Goal: Check status: Check status

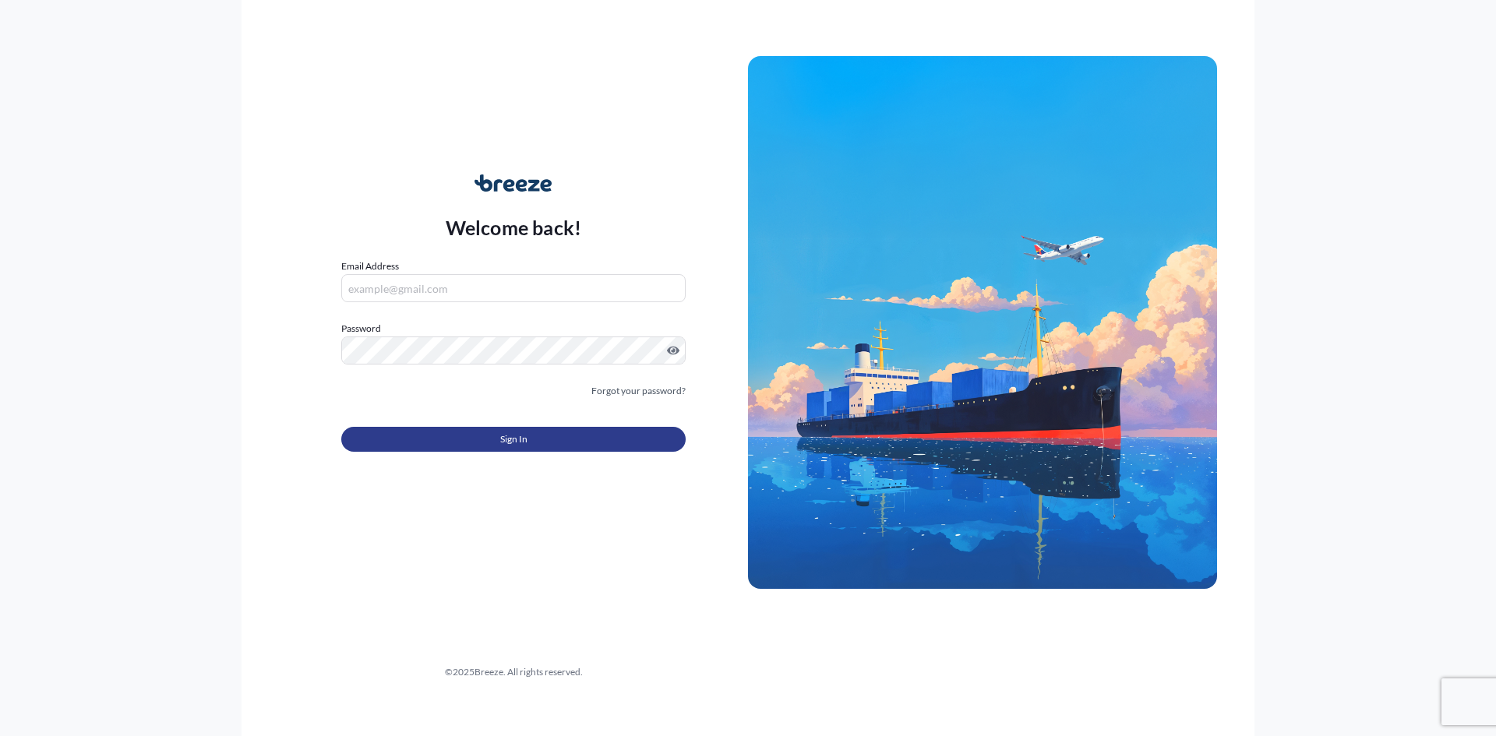
type input "[EMAIL_ADDRESS][DOMAIN_NAME]"
click at [447, 446] on button "Sign In" at bounding box center [513, 439] width 344 height 25
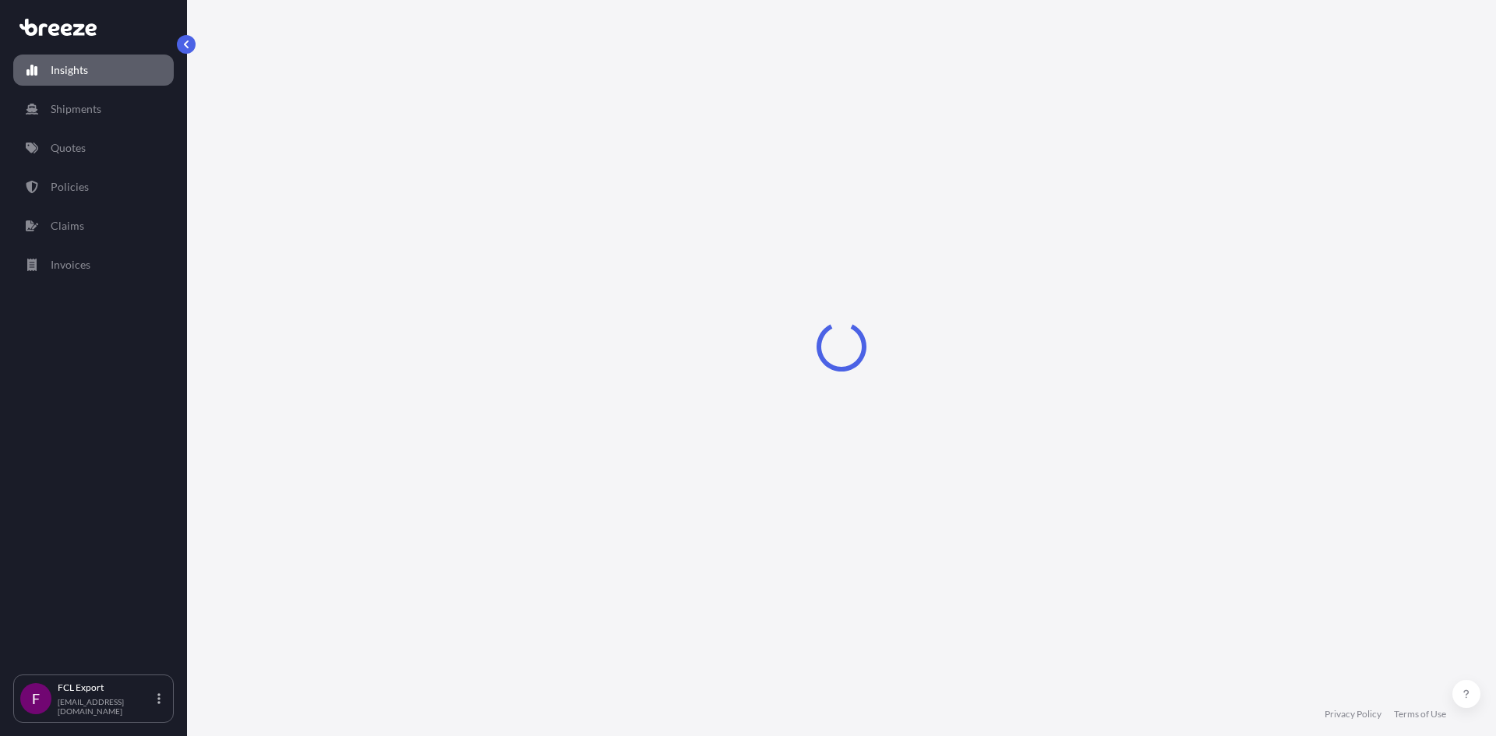
select select "2025"
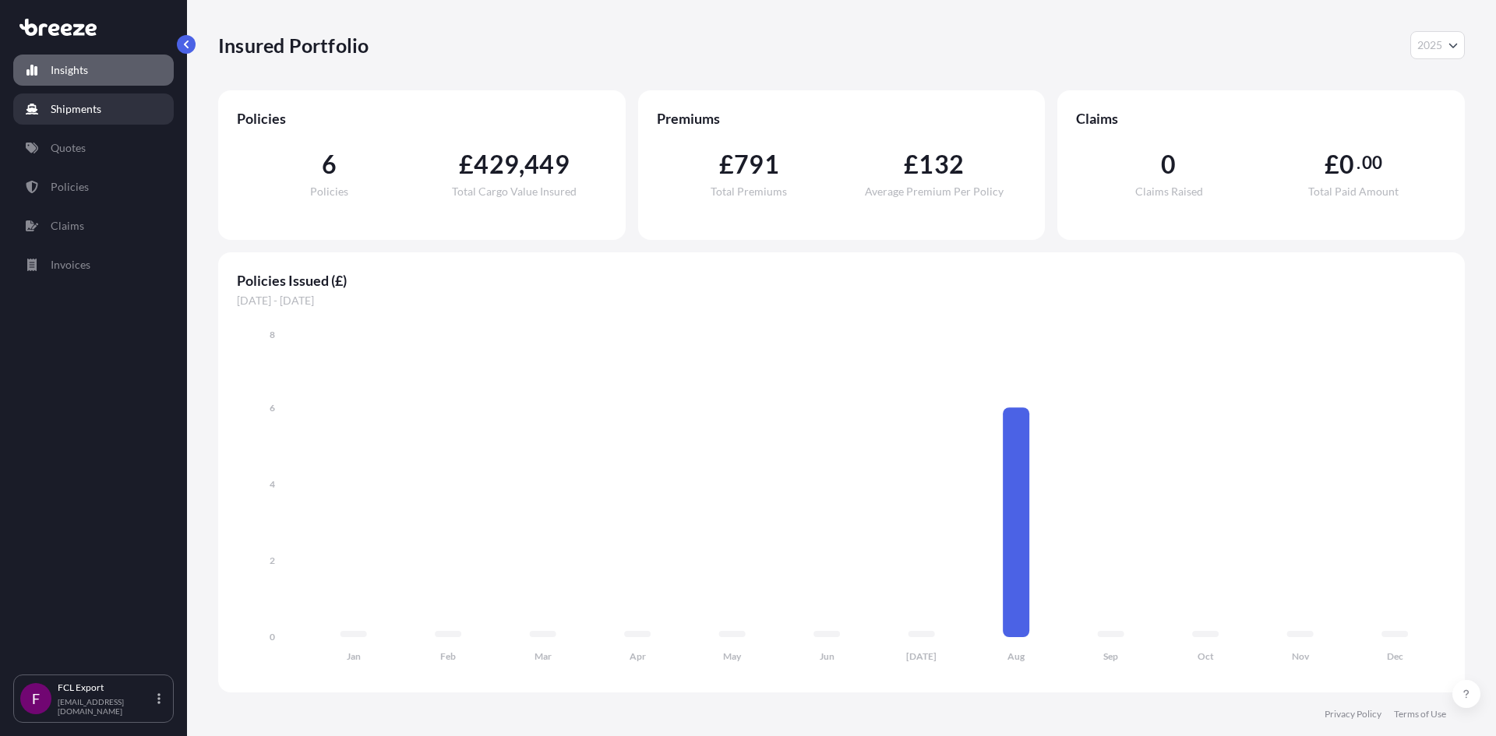
click at [93, 106] on p "Shipments" at bounding box center [76, 109] width 51 height 16
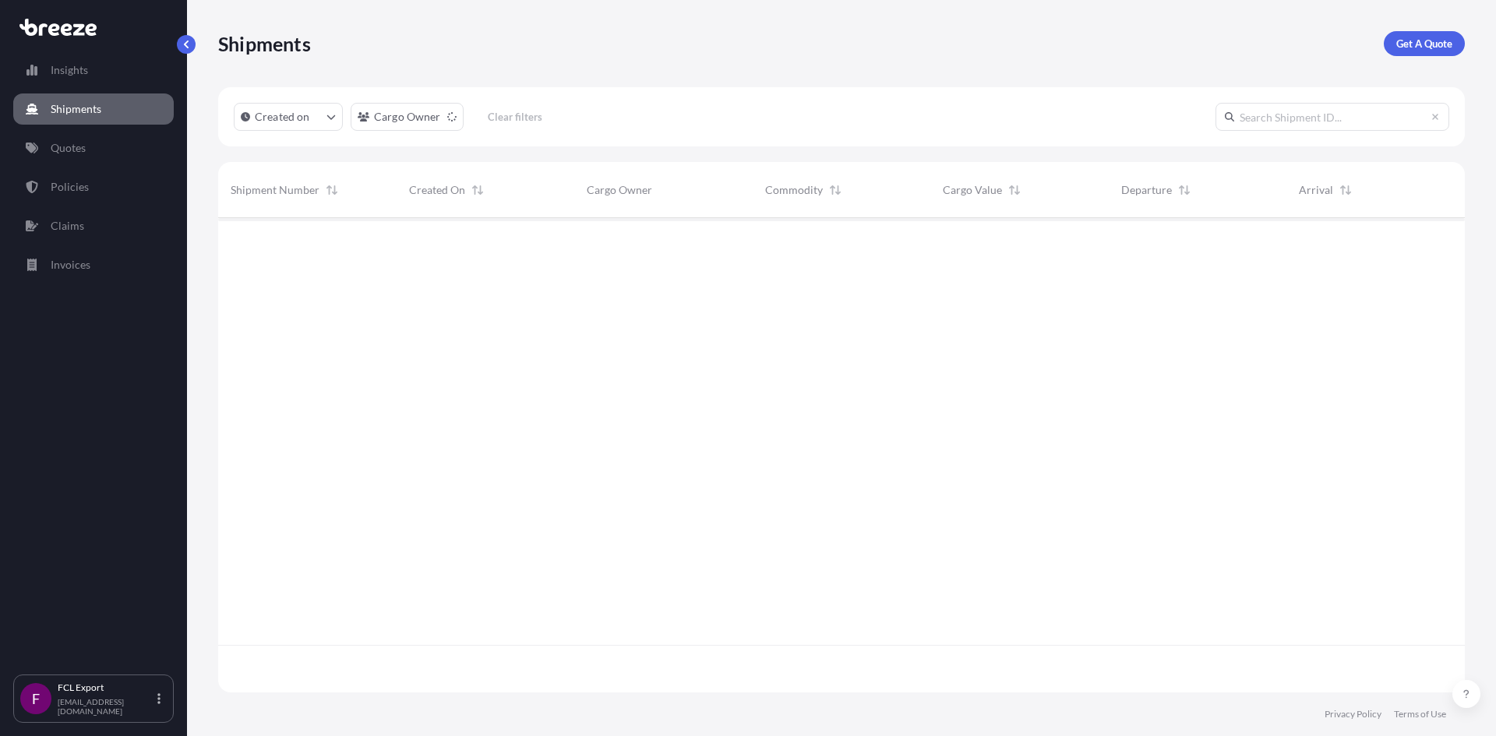
scroll to position [519, 1235]
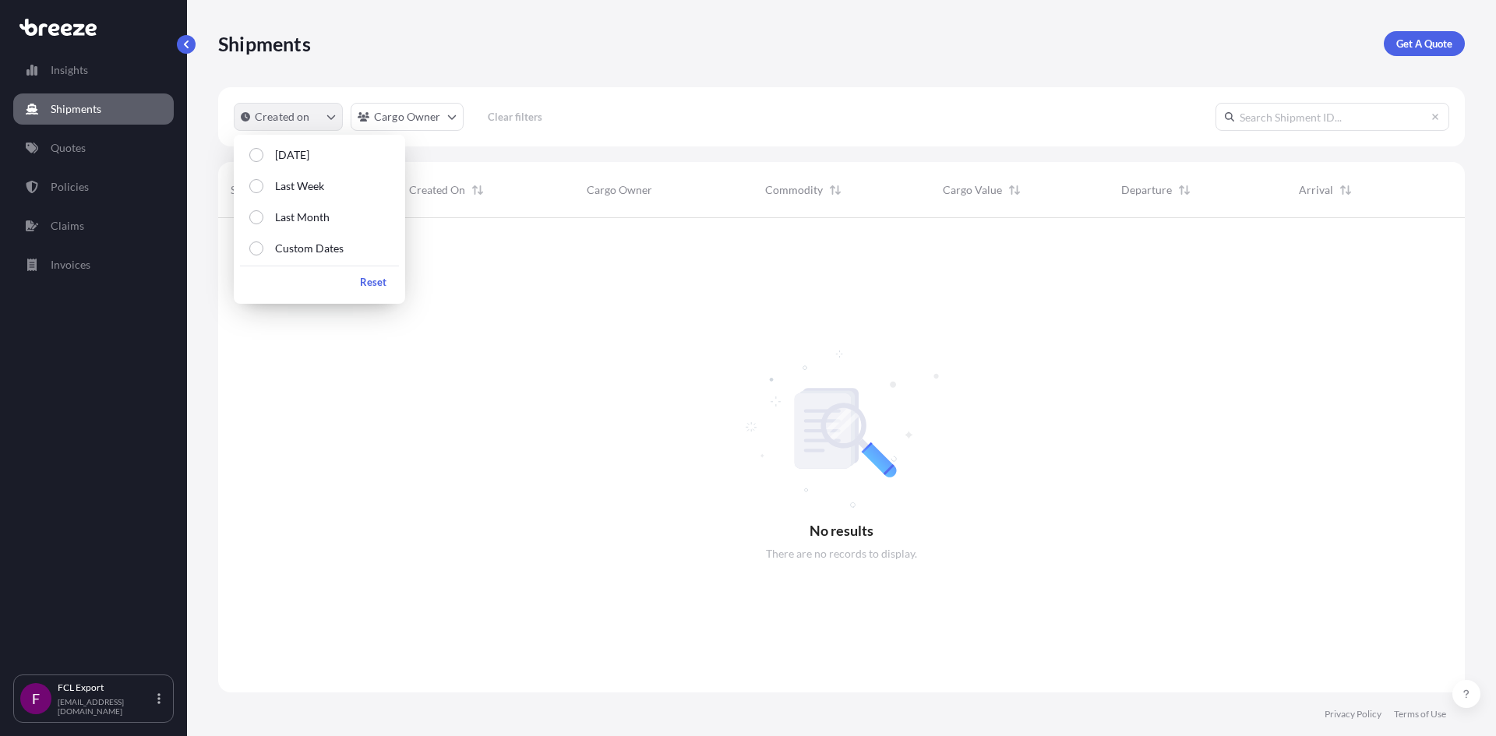
click at [332, 120] on icon "createdOn Filter options" at bounding box center [330, 116] width 9 height 9
click at [270, 220] on label "Last Month" at bounding box center [296, 218] width 66 height 16
click at [240, 203] on button "Last Month" at bounding box center [319, 217] width 159 height 28
click at [706, 342] on div at bounding box center [841, 455] width 1246 height 474
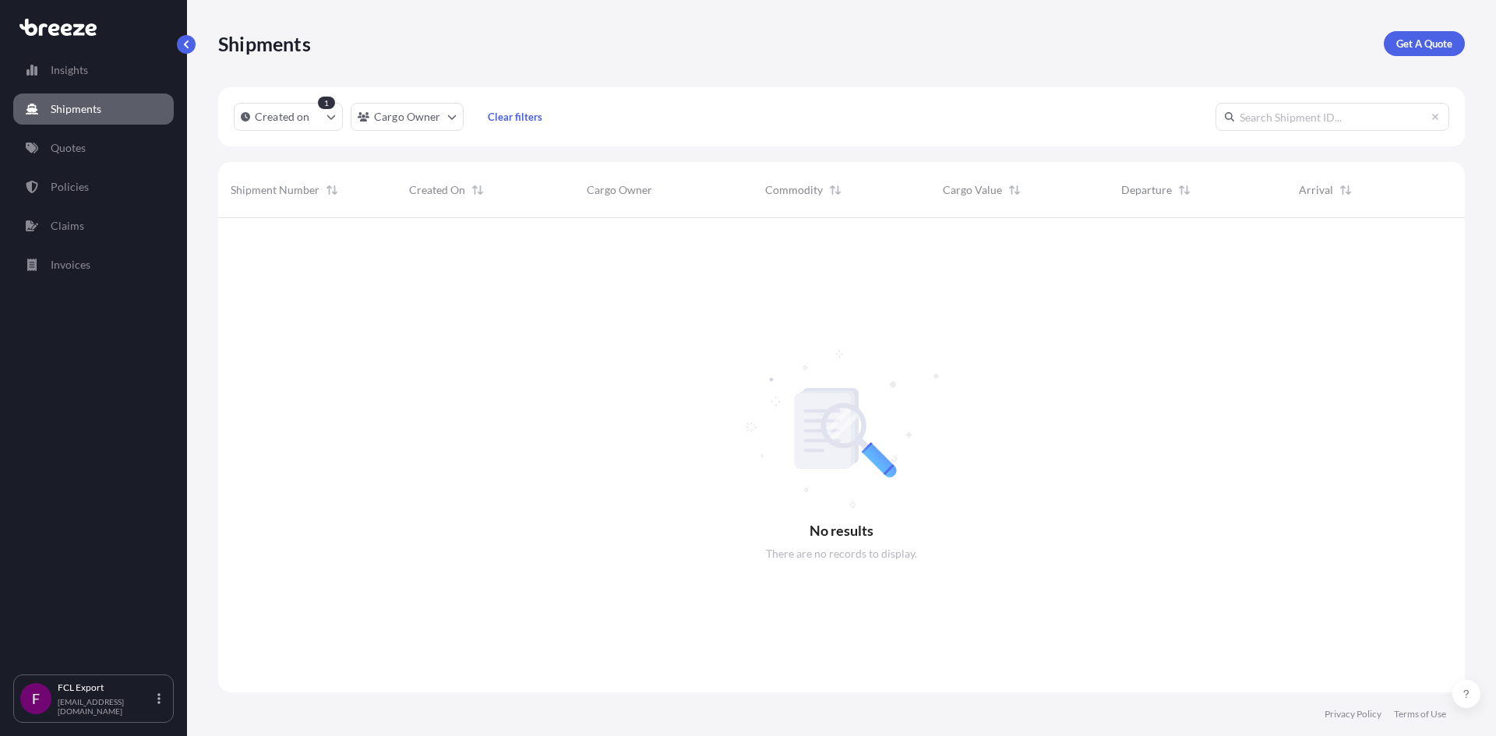
click at [1289, 121] on input "text" at bounding box center [1332, 117] width 234 height 28
type input "BRZ496255"
click at [79, 269] on p "Invoices" at bounding box center [71, 265] width 40 height 16
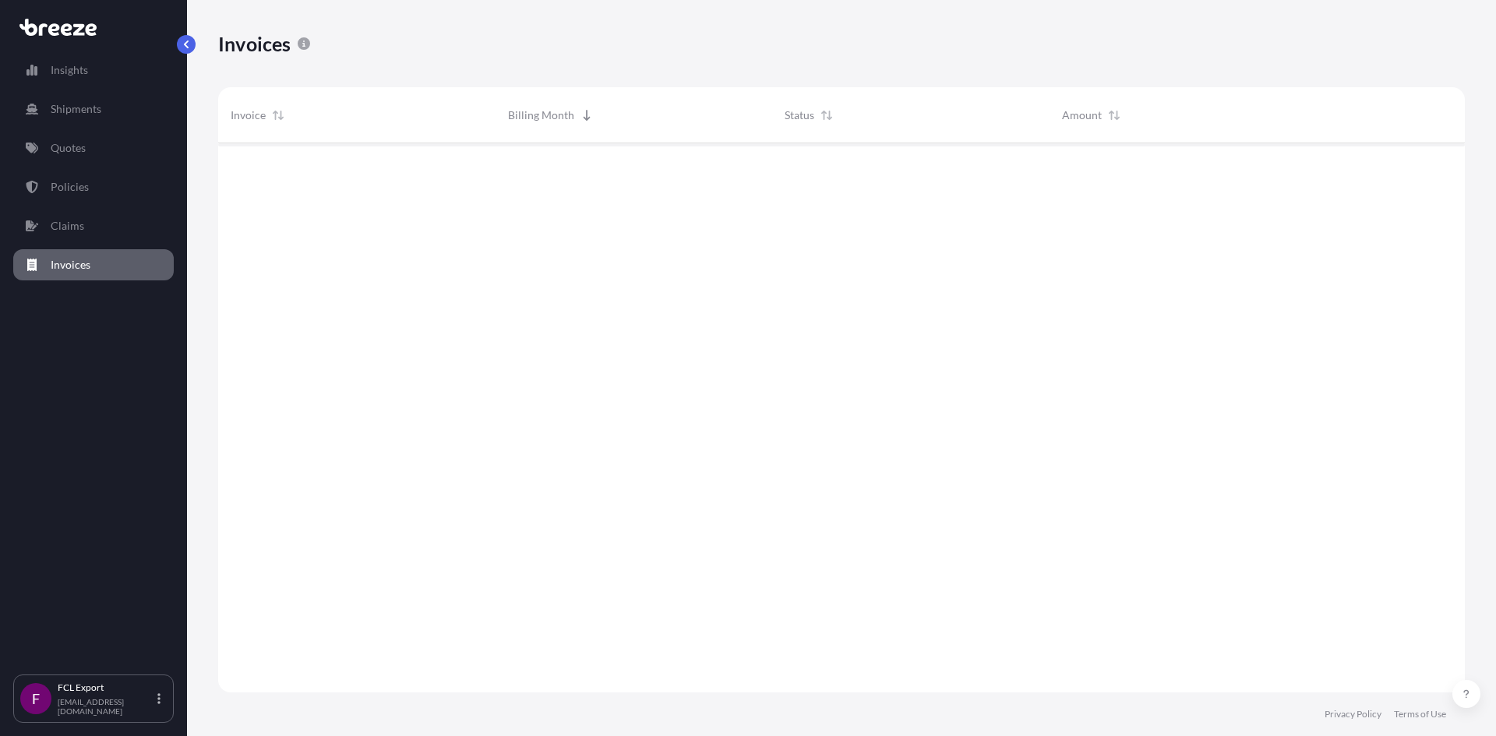
scroll to position [553, 1235]
click at [472, 175] on div "breeze-4214" at bounding box center [357, 169] width 252 height 16
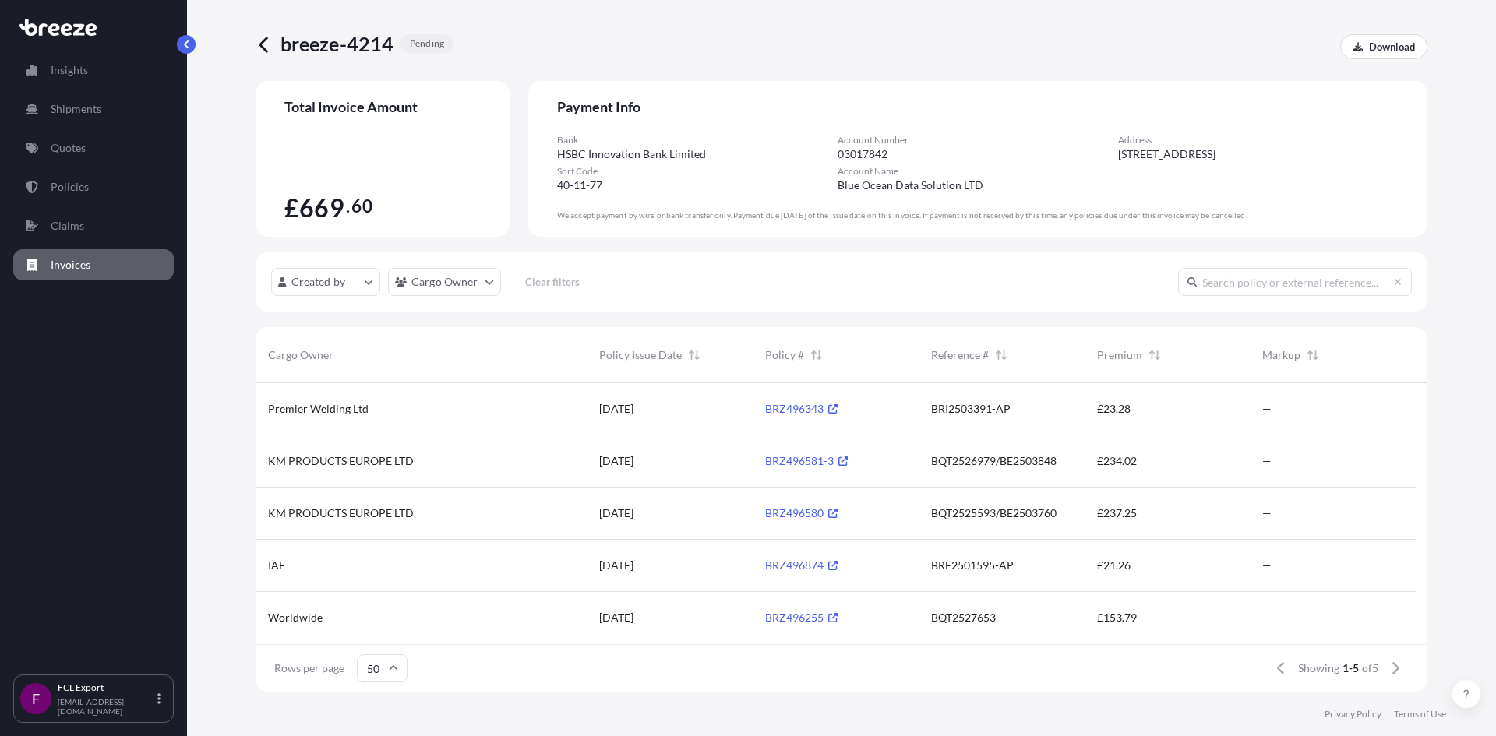
scroll to position [12, 12]
click at [831, 615] on icon at bounding box center [832, 617] width 9 height 9
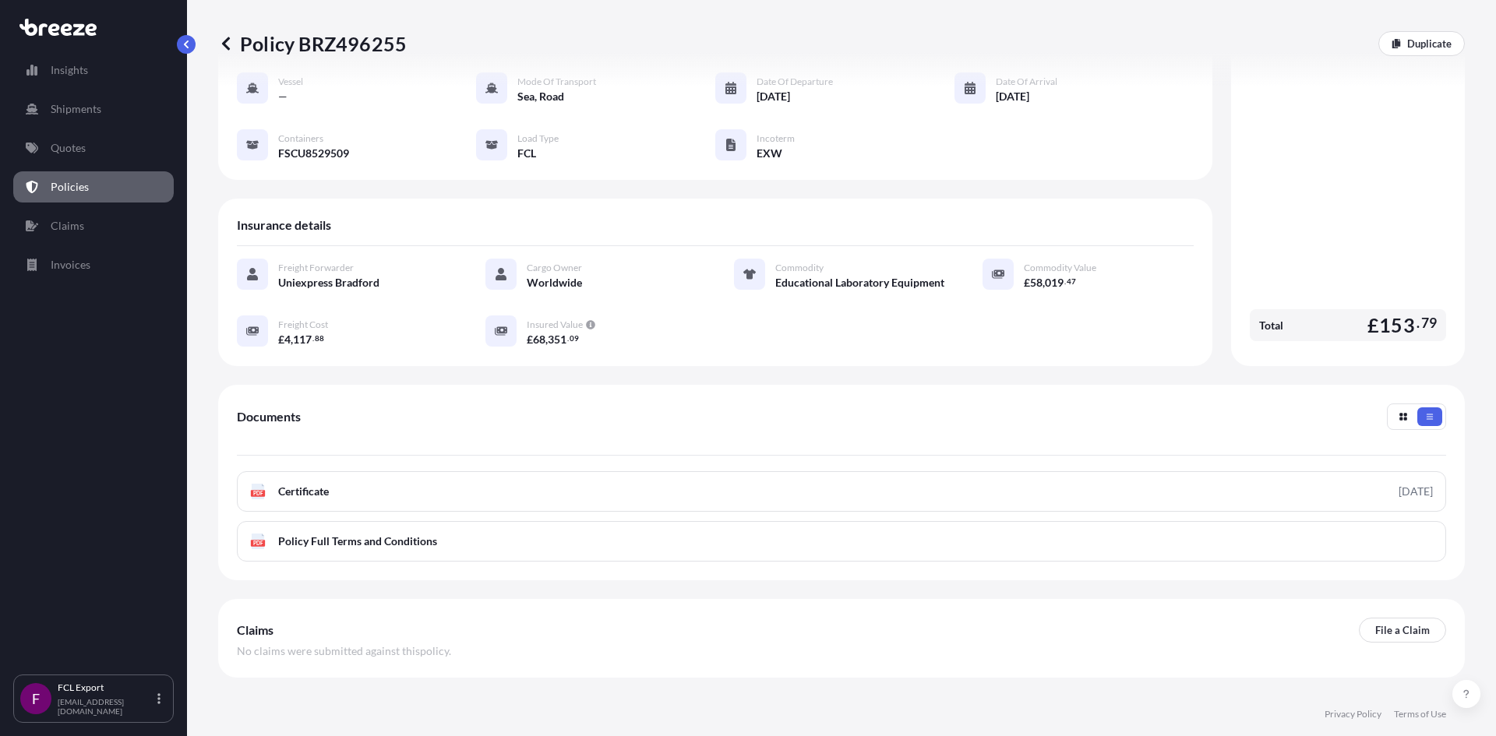
scroll to position [156, 0]
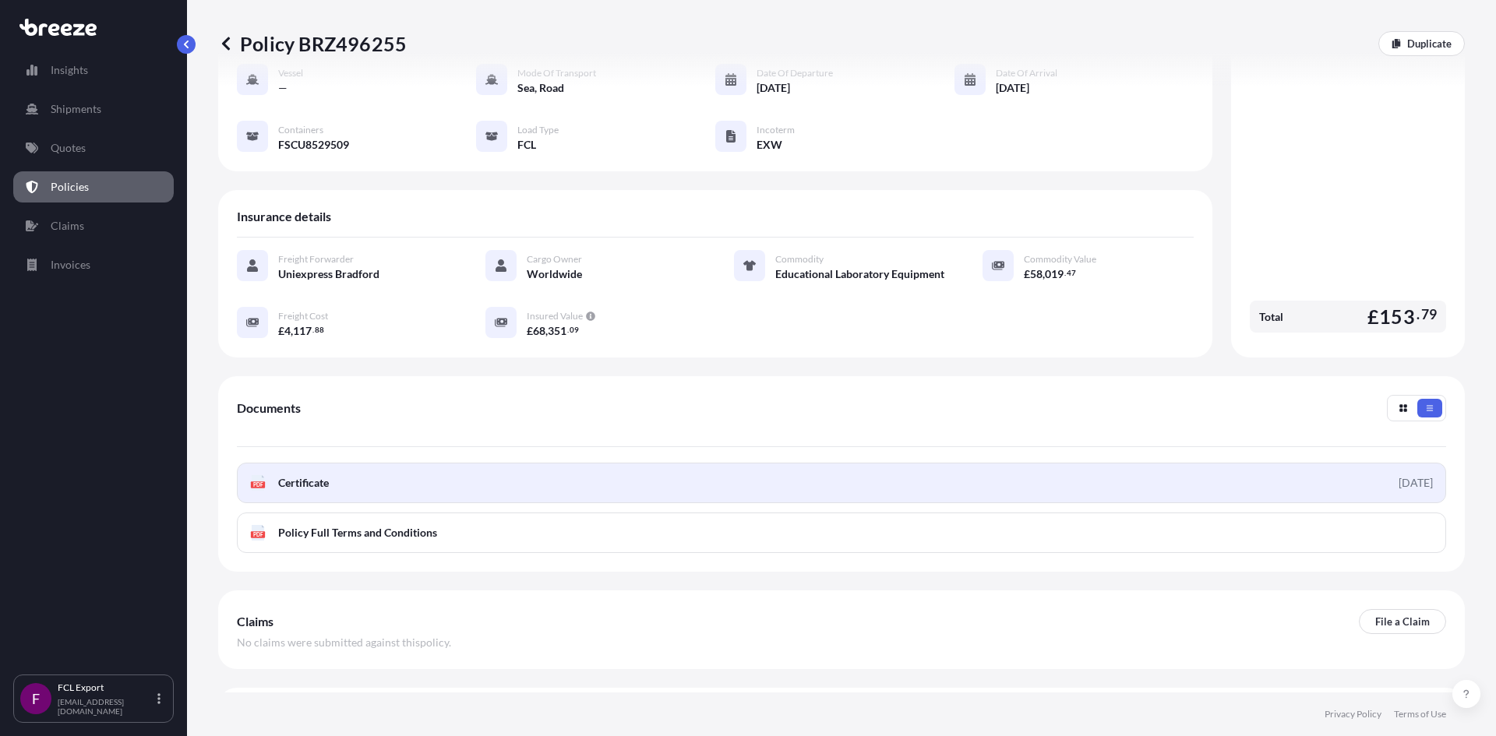
click at [302, 475] on span "Certificate" at bounding box center [303, 483] width 51 height 16
